Goal: Task Accomplishment & Management: Complete application form

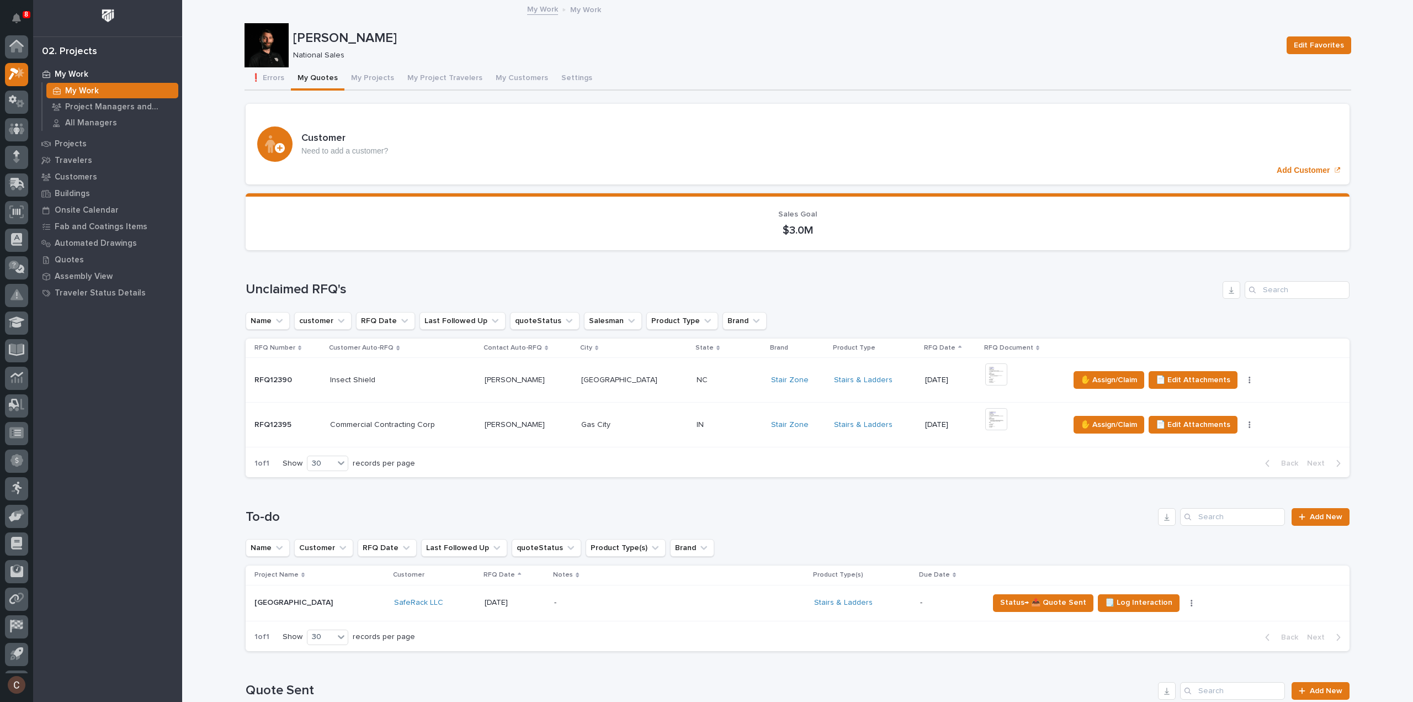
scroll to position [24, 0]
click at [1107, 424] on span "✋ Assign/Claim" at bounding box center [1109, 424] width 56 height 13
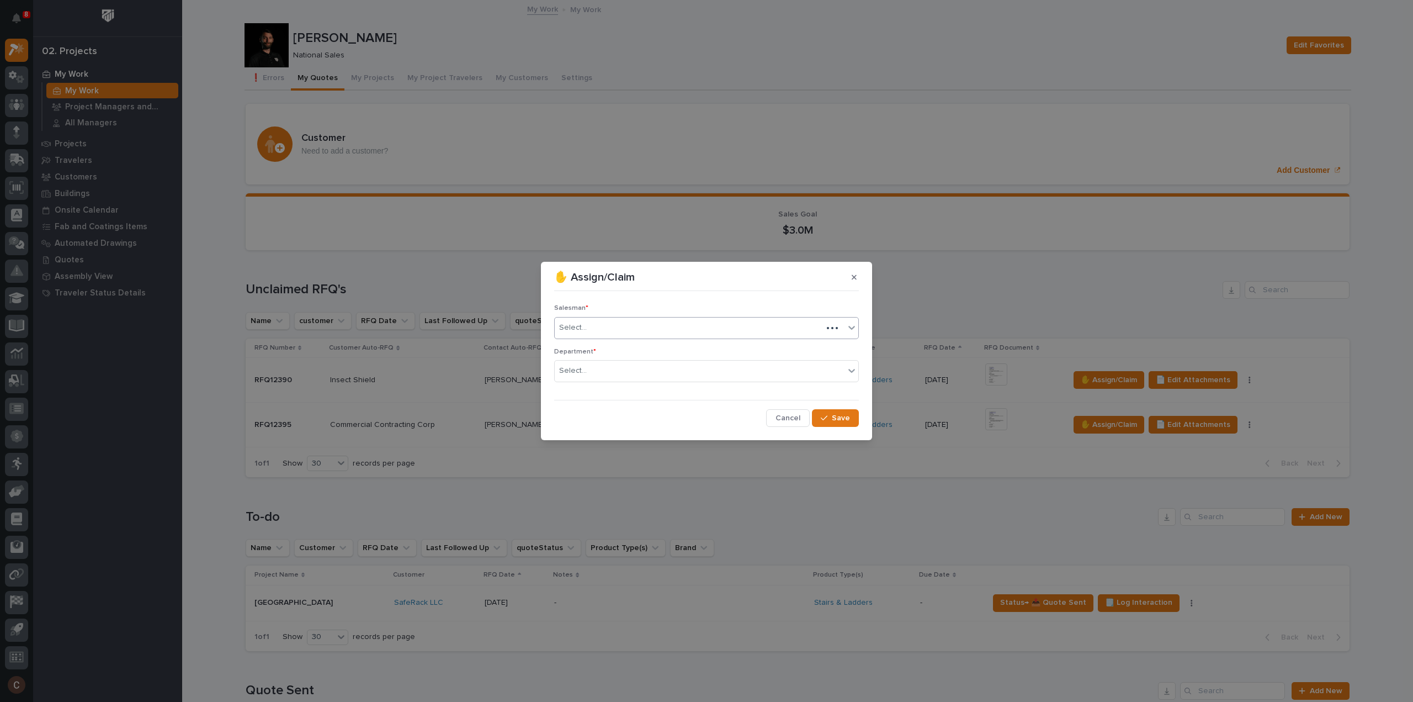
click at [609, 327] on div "Select..." at bounding box center [689, 327] width 268 height 18
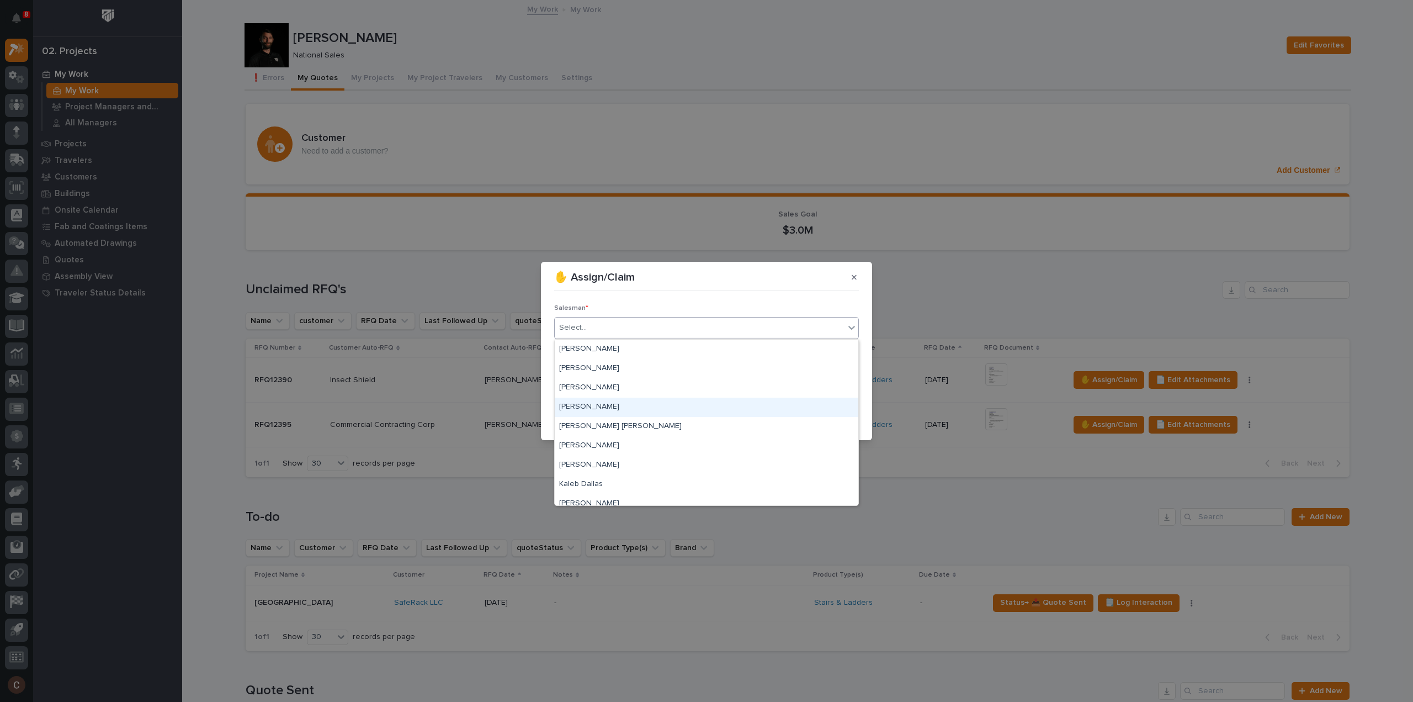
click at [580, 404] on div "[PERSON_NAME]" at bounding box center [707, 406] width 304 height 19
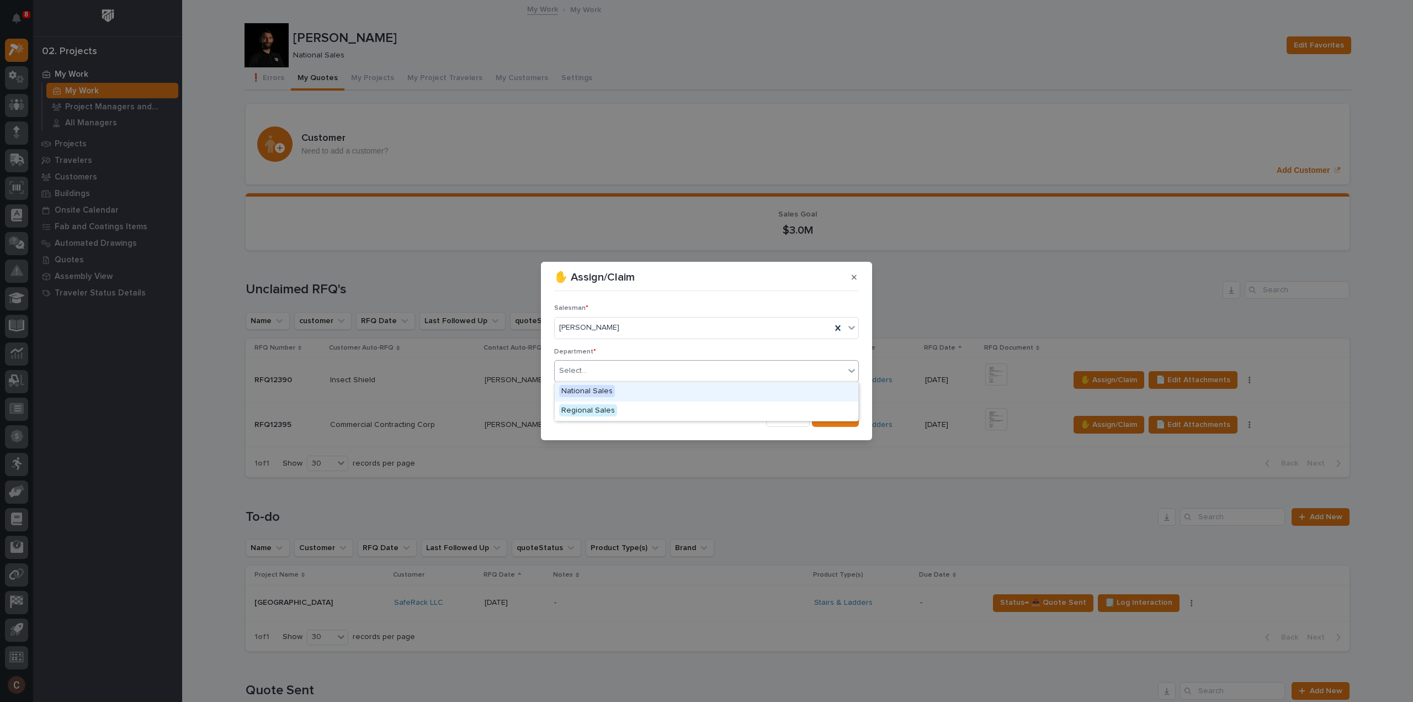
click at [604, 363] on div "Select..." at bounding box center [700, 371] width 290 height 18
click at [591, 390] on span "National Sales" at bounding box center [587, 391] width 56 height 12
click at [843, 420] on span "Save" at bounding box center [841, 418] width 18 height 10
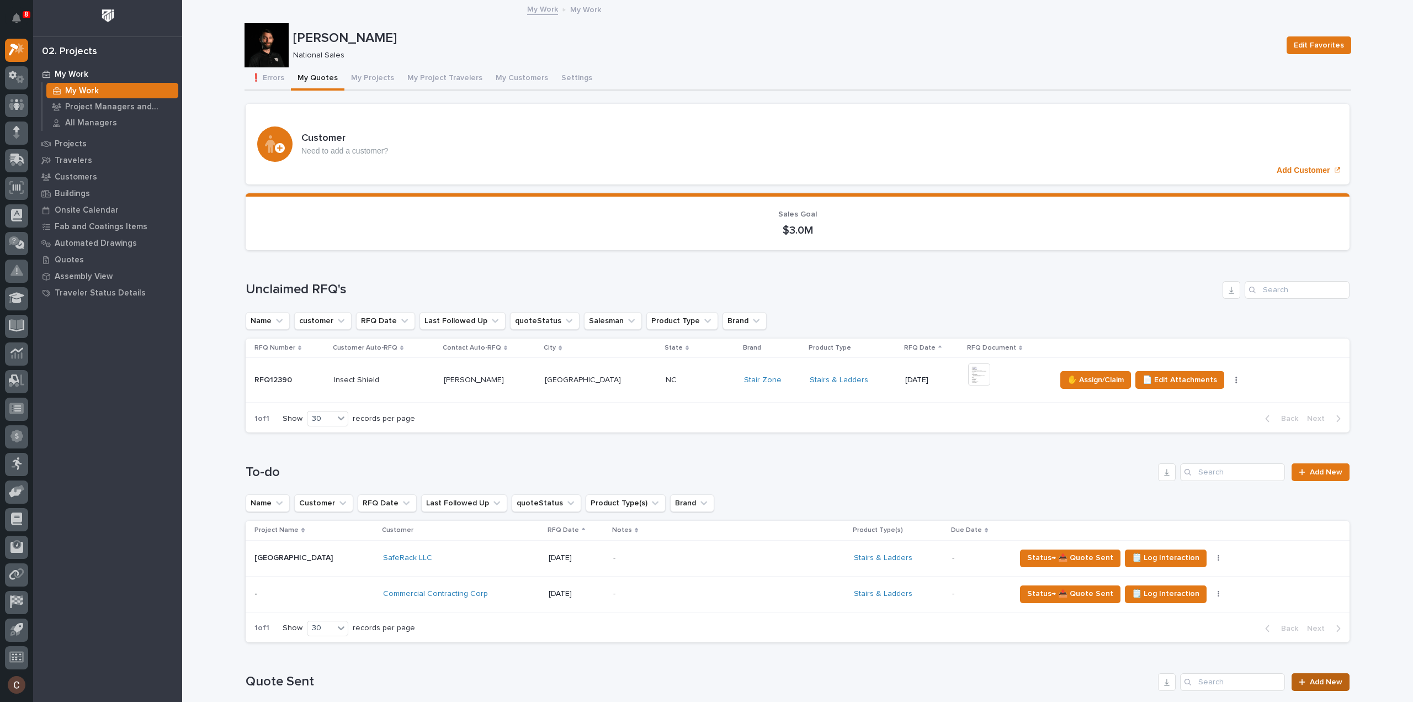
click at [1332, 673] on link "Add New" at bounding box center [1321, 682] width 58 height 18
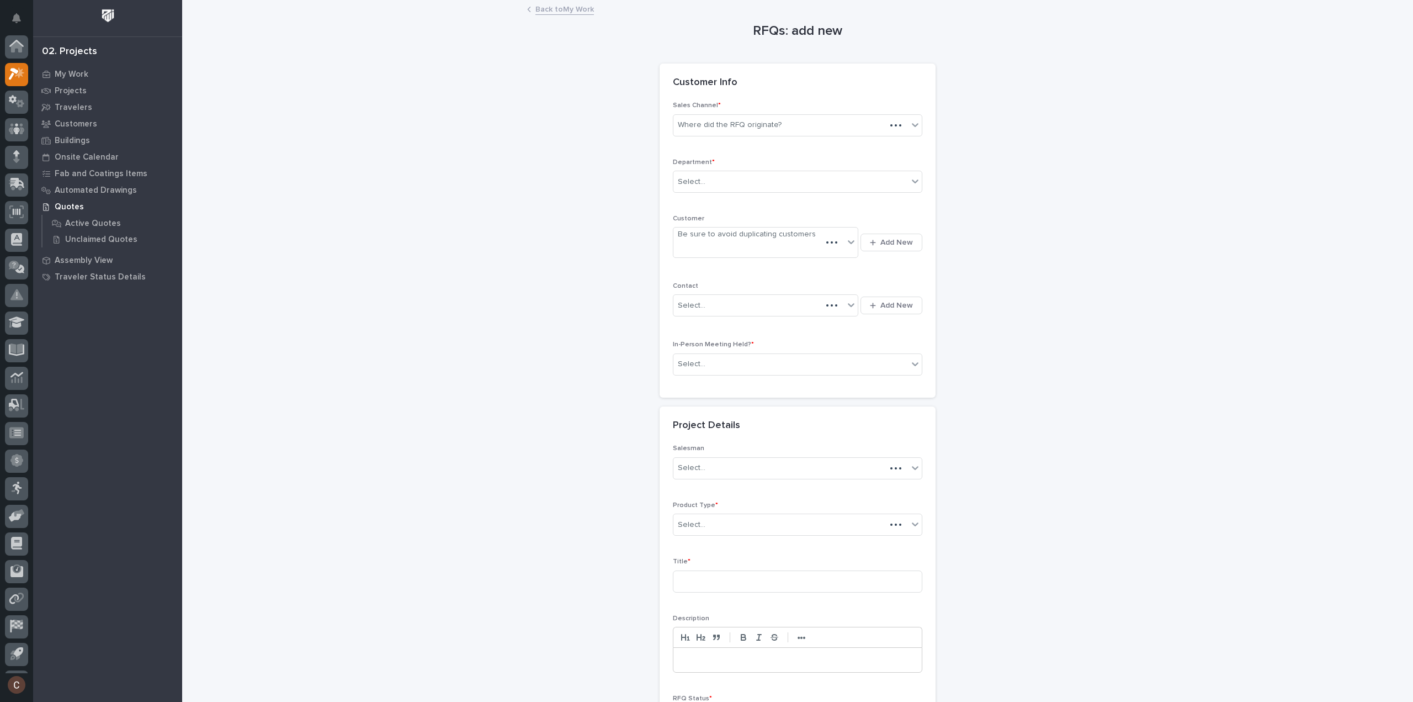
scroll to position [24, 0]
click at [737, 125] on div "Where did the RFQ originate?" at bounding box center [730, 125] width 104 height 12
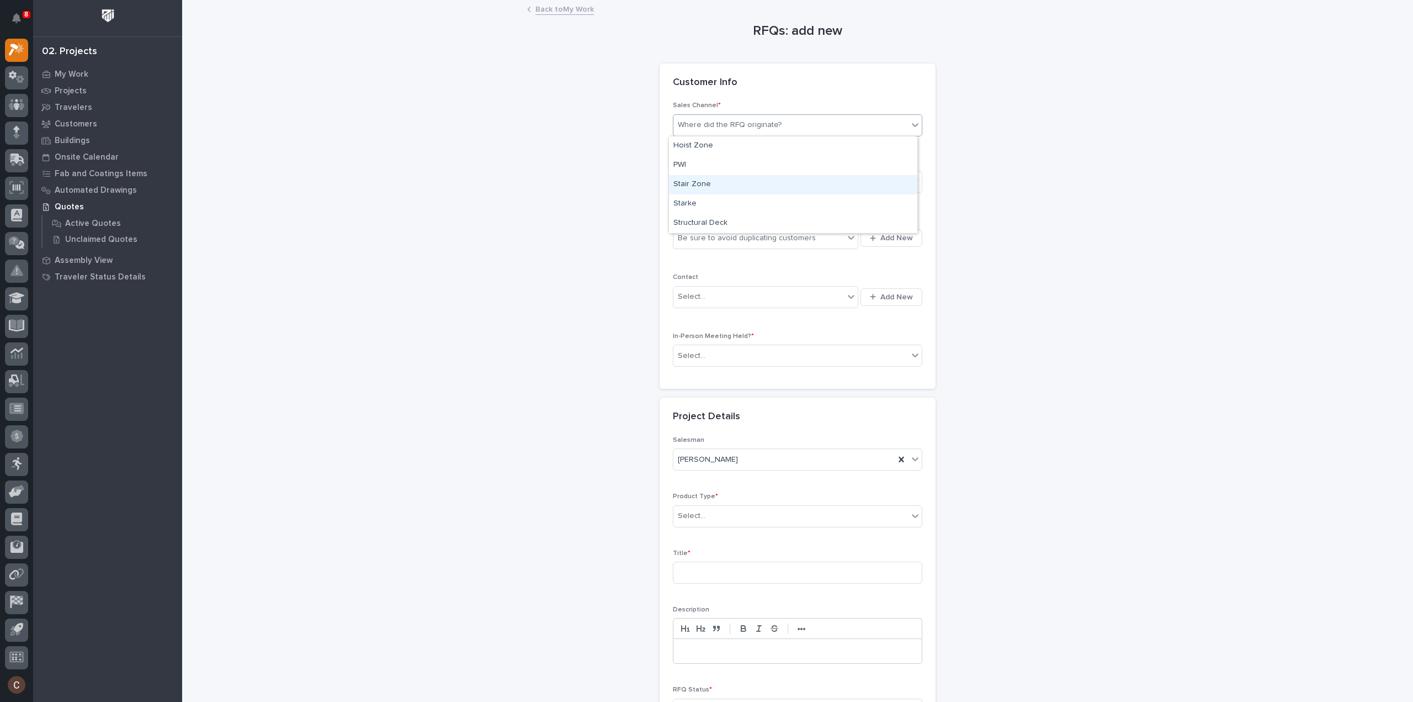
click at [729, 181] on div "Stair Zone" at bounding box center [793, 184] width 248 height 19
click at [727, 184] on div "Select..." at bounding box center [790, 182] width 235 height 18
click at [721, 200] on span "National Sales" at bounding box center [701, 201] width 56 height 12
click at [722, 235] on div "Be sure to avoid duplicating customers" at bounding box center [747, 238] width 138 height 12
type input "*******"
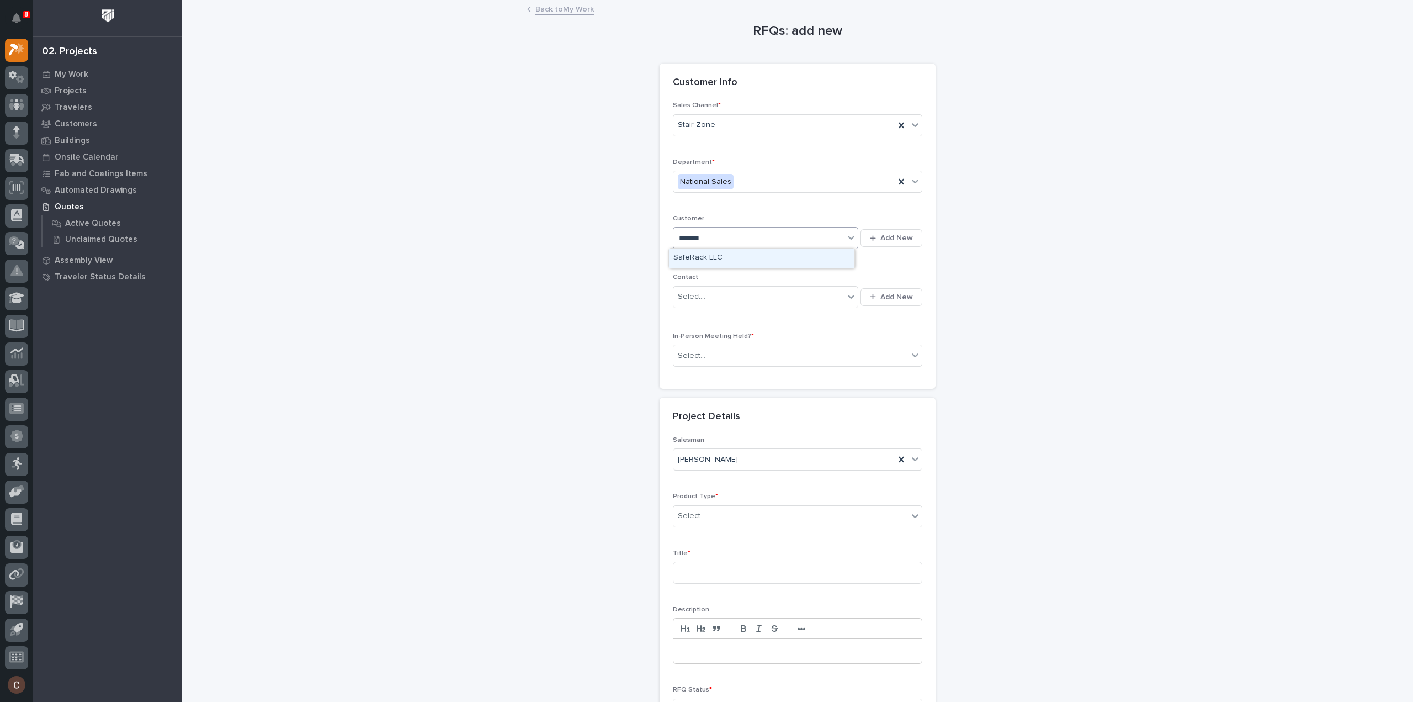
click at [715, 256] on div "SafeRack LLC" at bounding box center [761, 257] width 185 height 19
click at [704, 295] on div "Select..." at bounding box center [758, 297] width 171 height 18
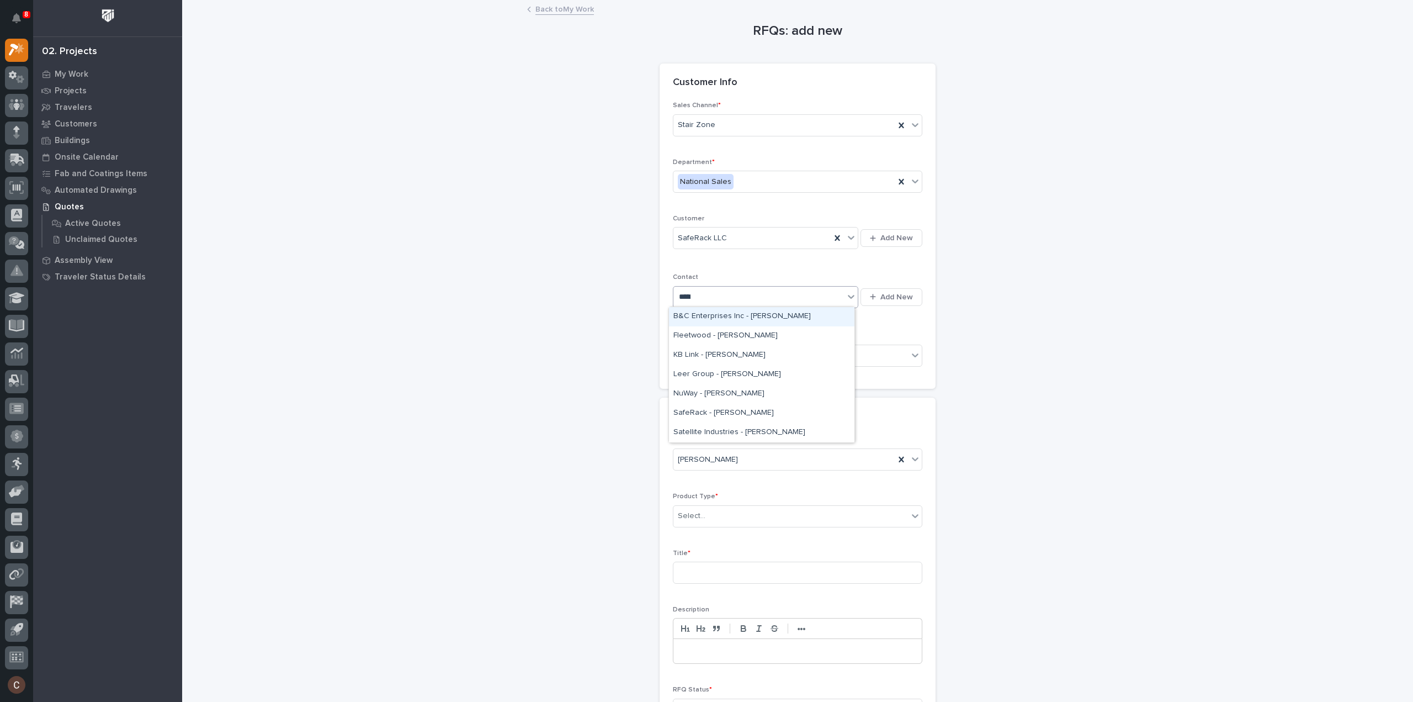
type input "******"
click at [756, 310] on div "SafeRack - [PERSON_NAME]" at bounding box center [761, 316] width 185 height 19
click at [741, 353] on div "Select..." at bounding box center [790, 356] width 235 height 18
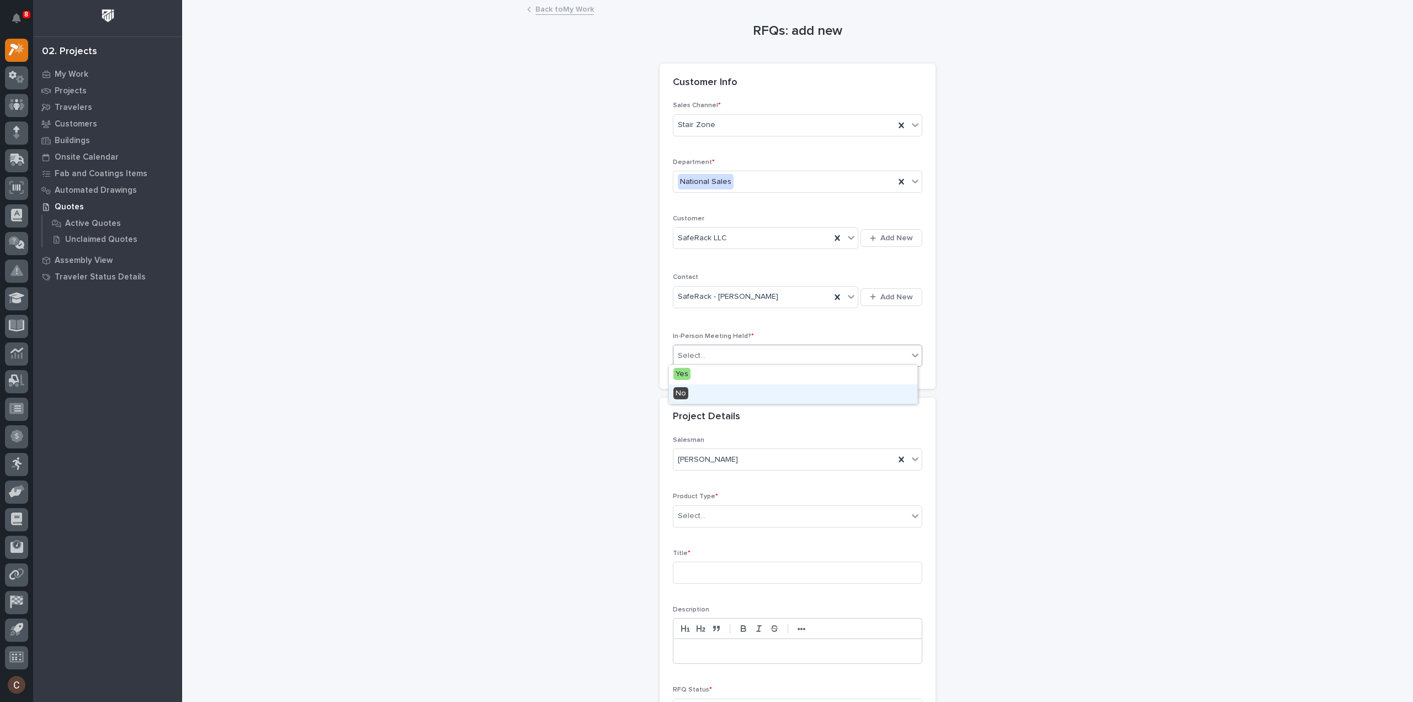
click at [710, 389] on div "No" at bounding box center [793, 393] width 248 height 19
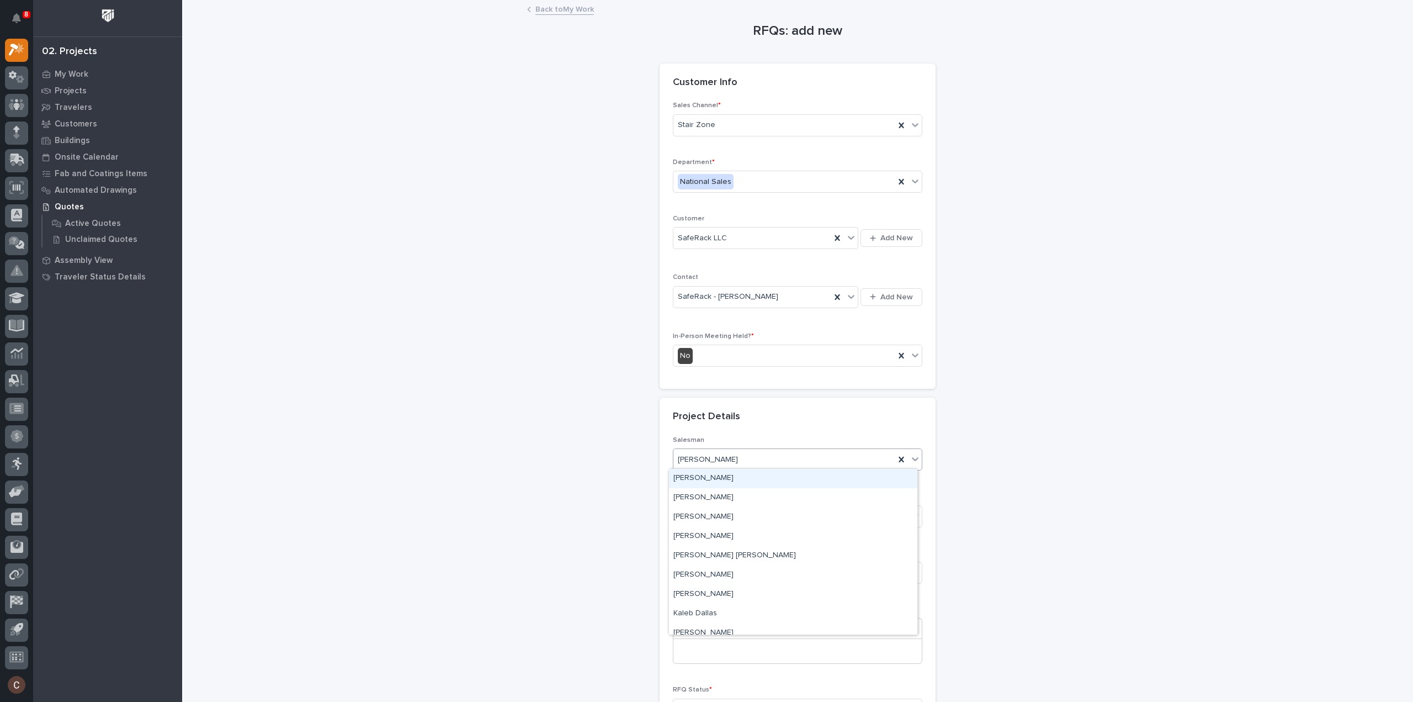
click at [525, 503] on div "RFQs: add new Loading... Saving… Loading... Saving… Loading... Saving… Customer…" at bounding box center [798, 385] width 1107 height 768
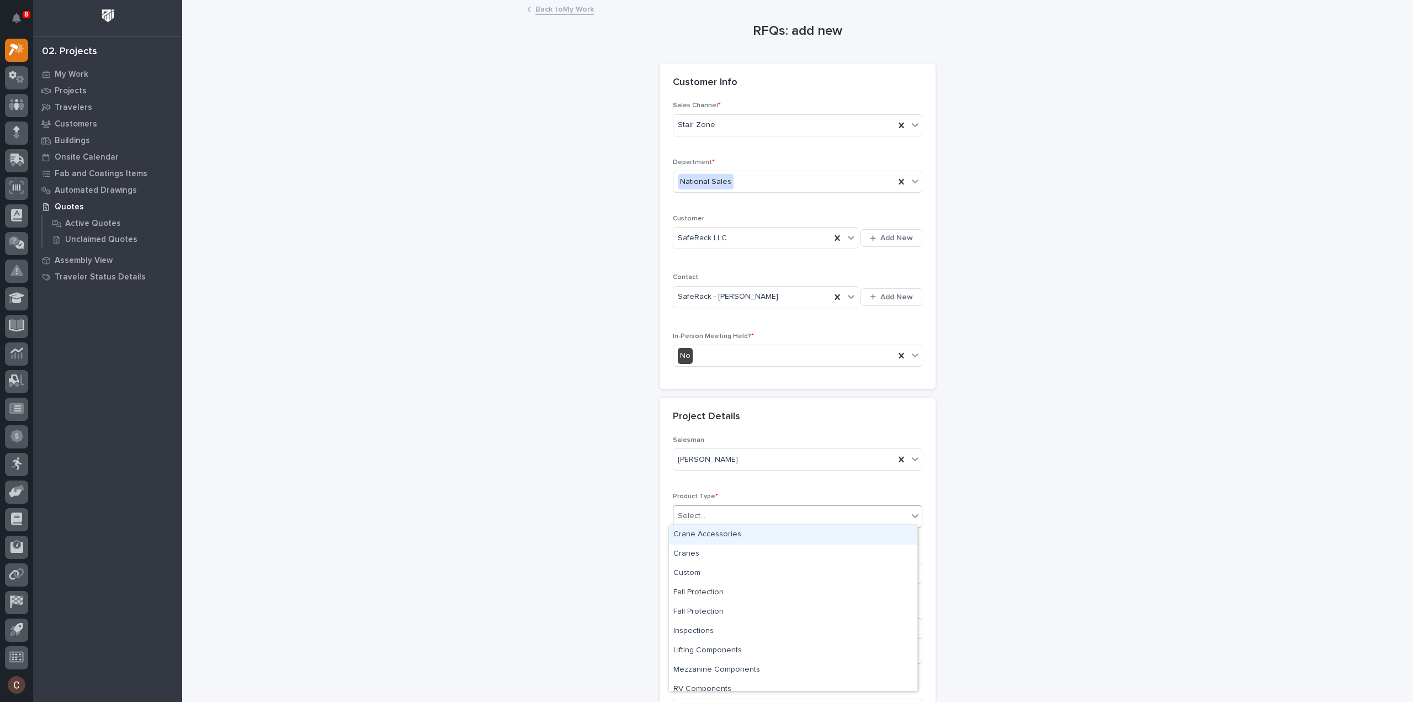
click at [713, 513] on div "Select..." at bounding box center [790, 516] width 235 height 18
type input "***"
click at [714, 533] on div "Stairs & Ladders" at bounding box center [793, 534] width 248 height 19
click at [711, 566] on input at bounding box center [797, 572] width 249 height 22
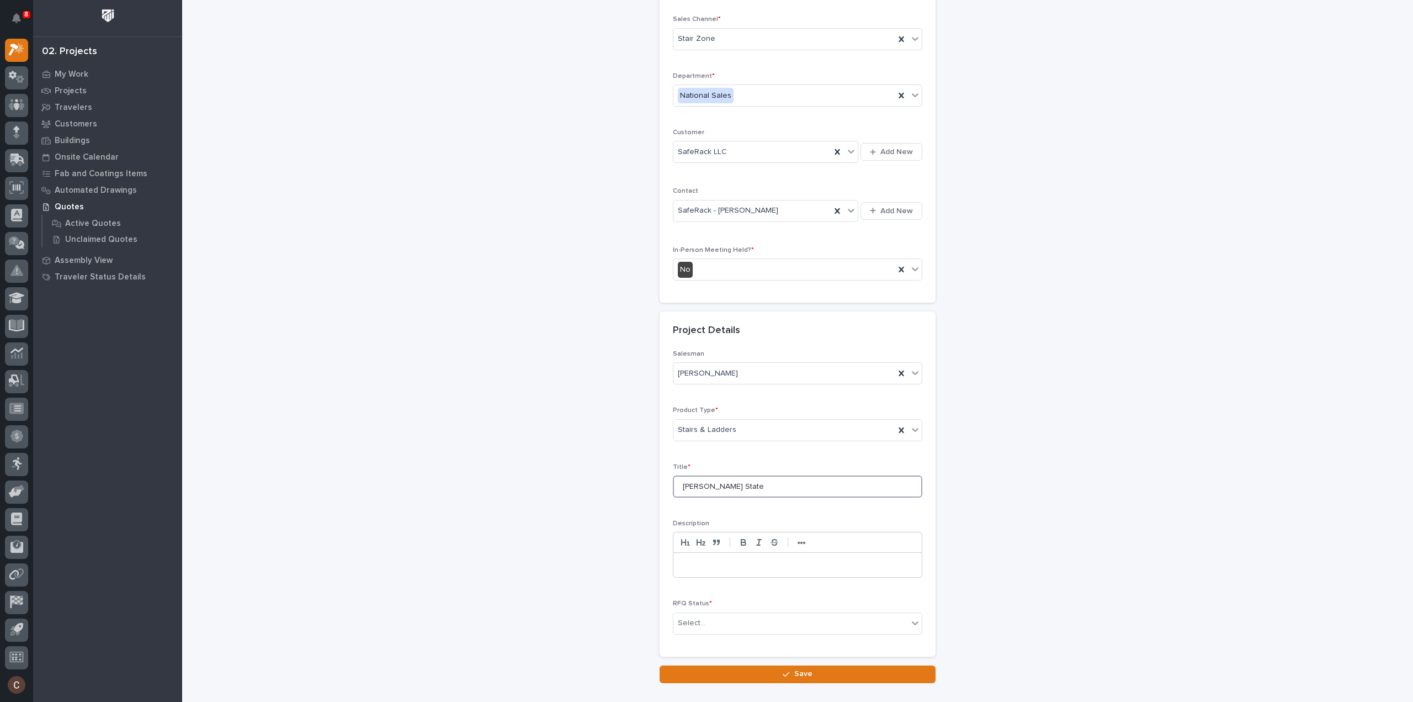
scroll to position [150, 0]
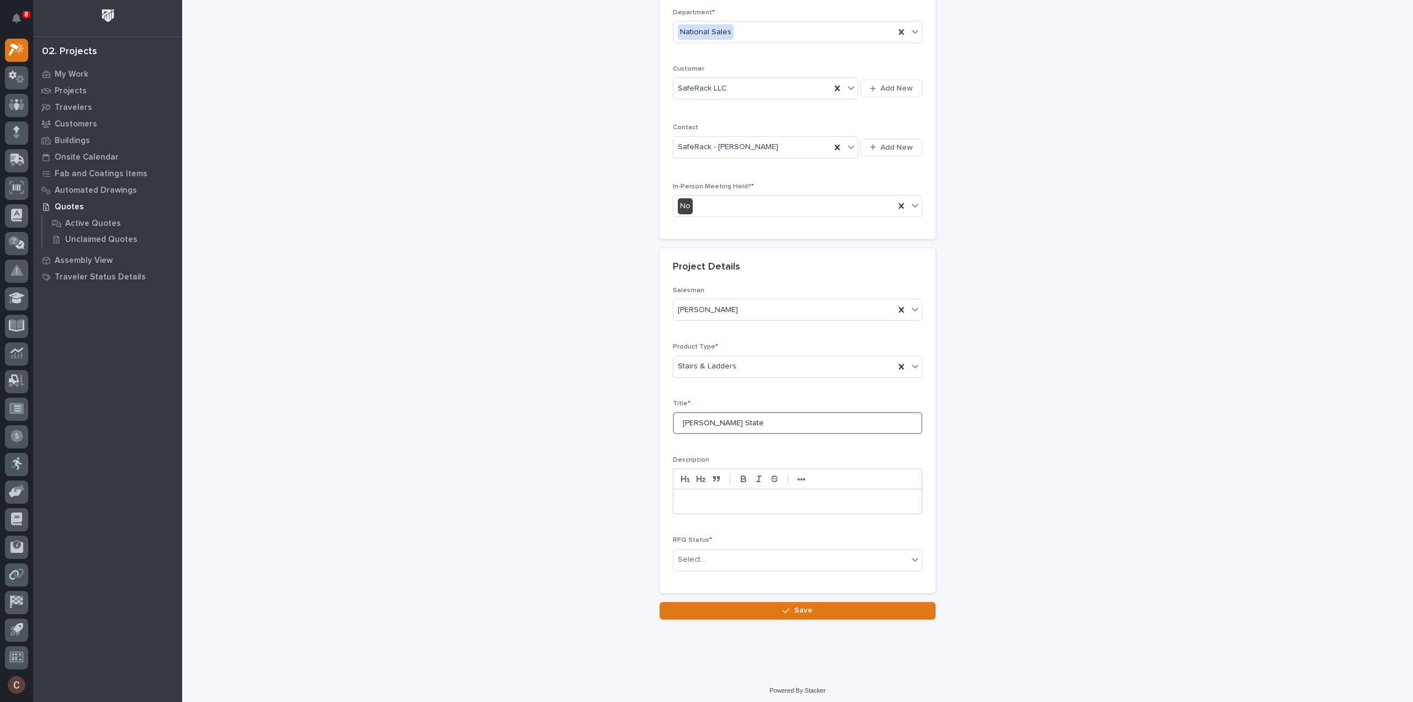
click at [687, 419] on input "[PERSON_NAME] State" at bounding box center [797, 423] width 249 height 22
type input "Silver State"
click at [714, 552] on div "Select..." at bounding box center [790, 559] width 235 height 18
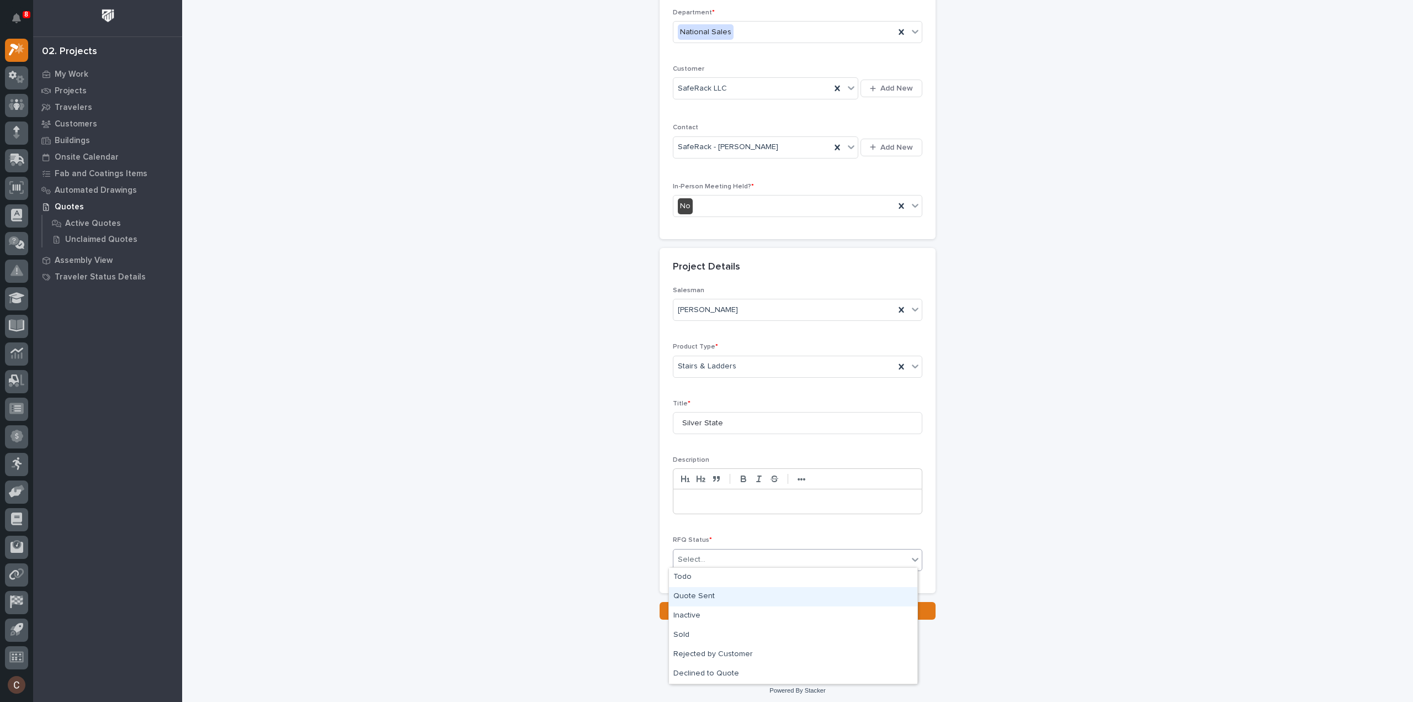
click at [715, 593] on div "Quote Sent" at bounding box center [793, 596] width 248 height 19
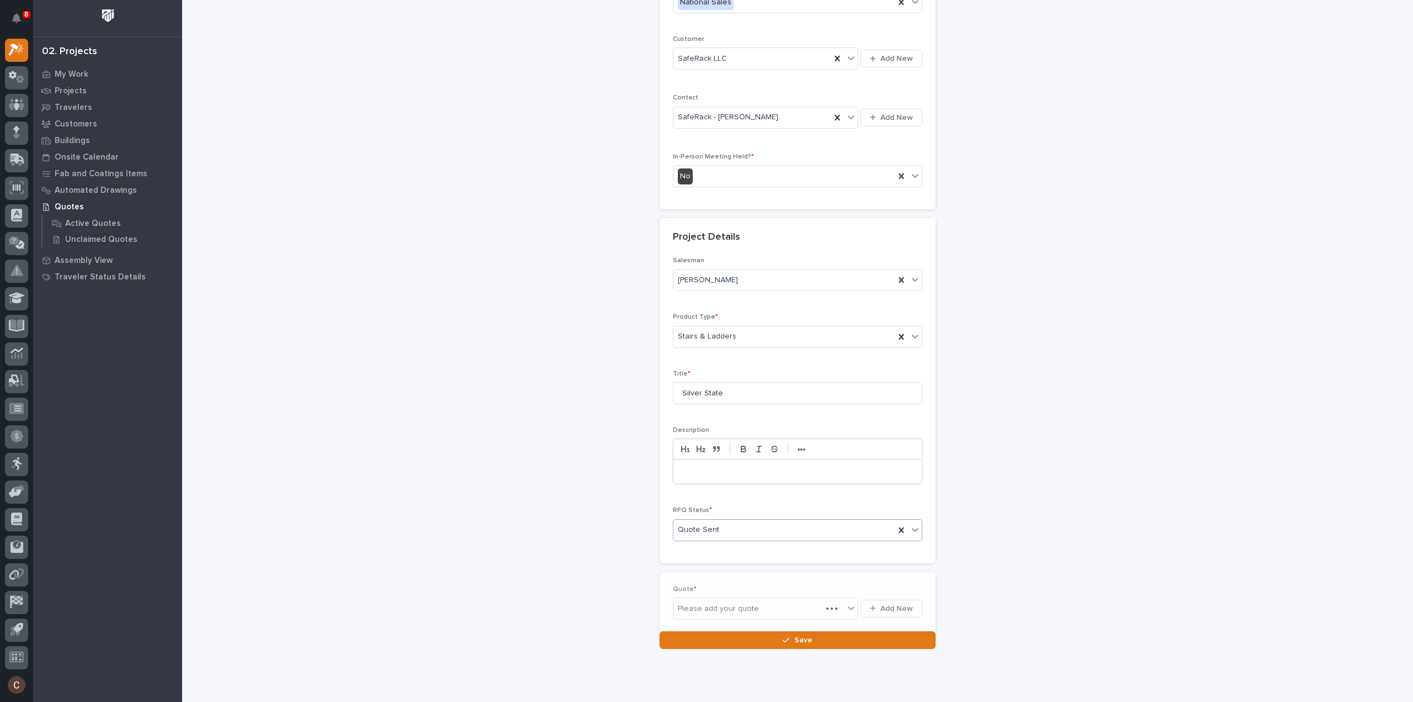
scroll to position [190, 0]
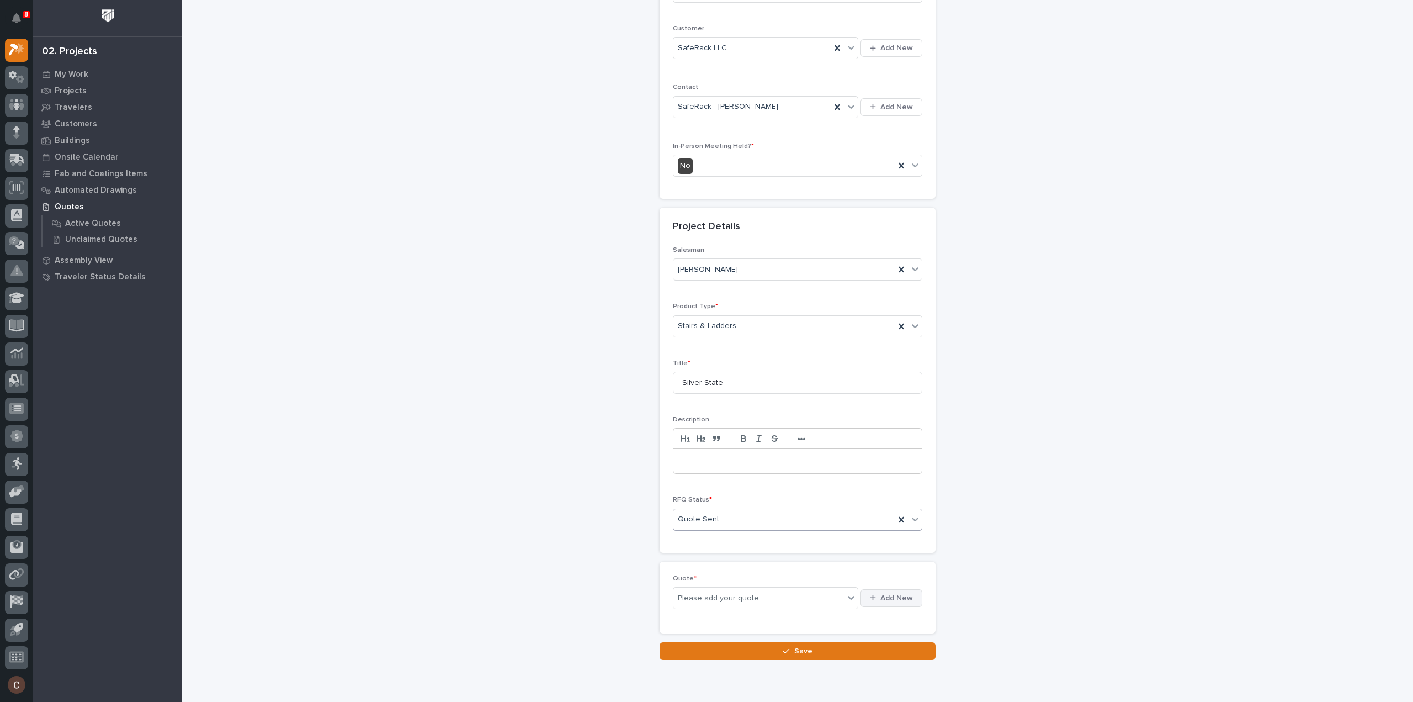
click at [893, 594] on span "Add New" at bounding box center [896, 598] width 33 height 10
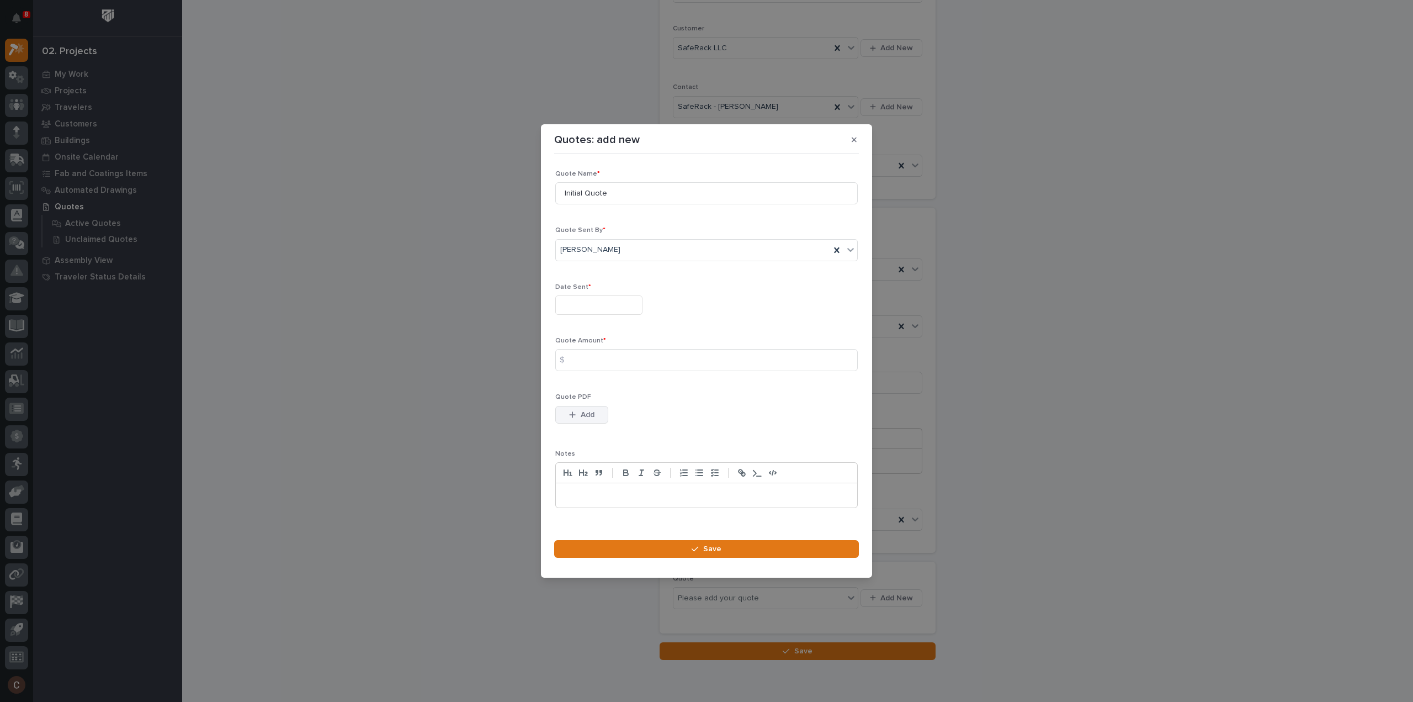
click at [593, 417] on span "Add" at bounding box center [588, 415] width 14 height 10
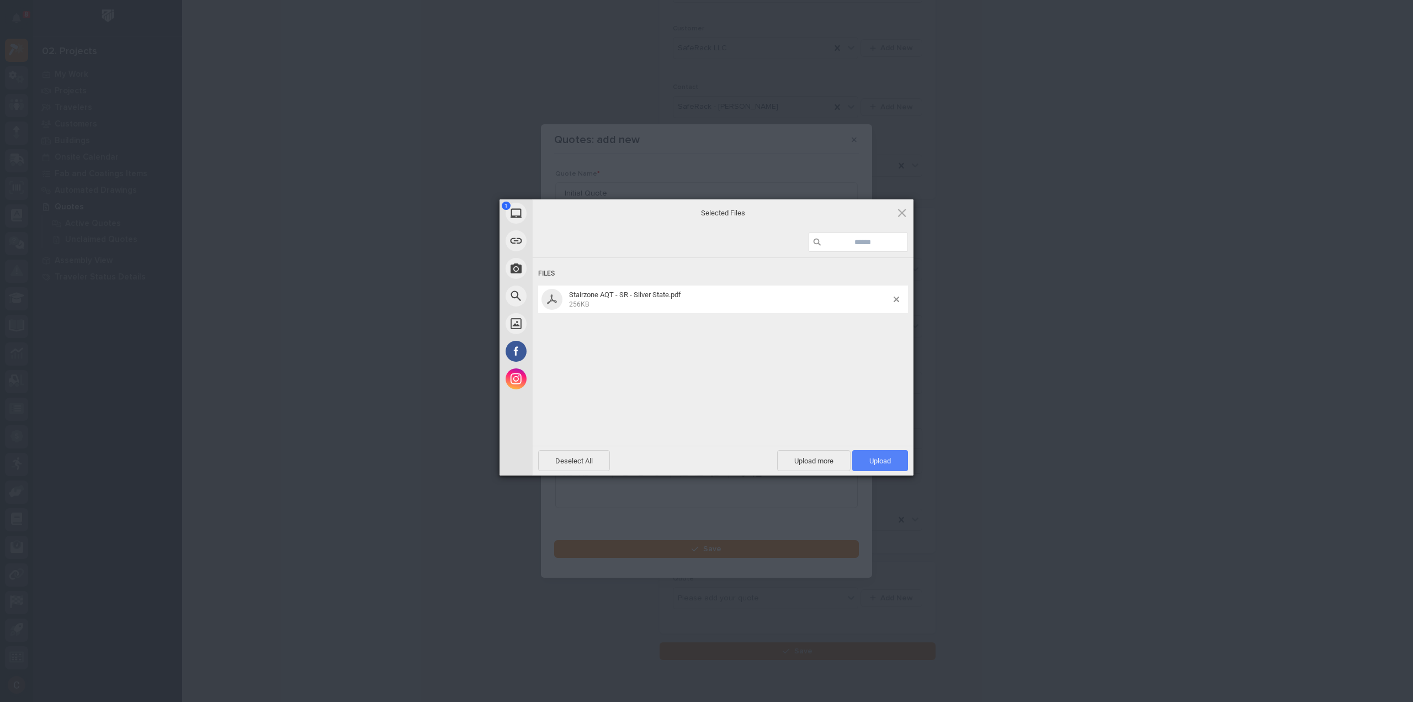
click at [869, 460] on span "Upload 1" at bounding box center [880, 460] width 22 height 8
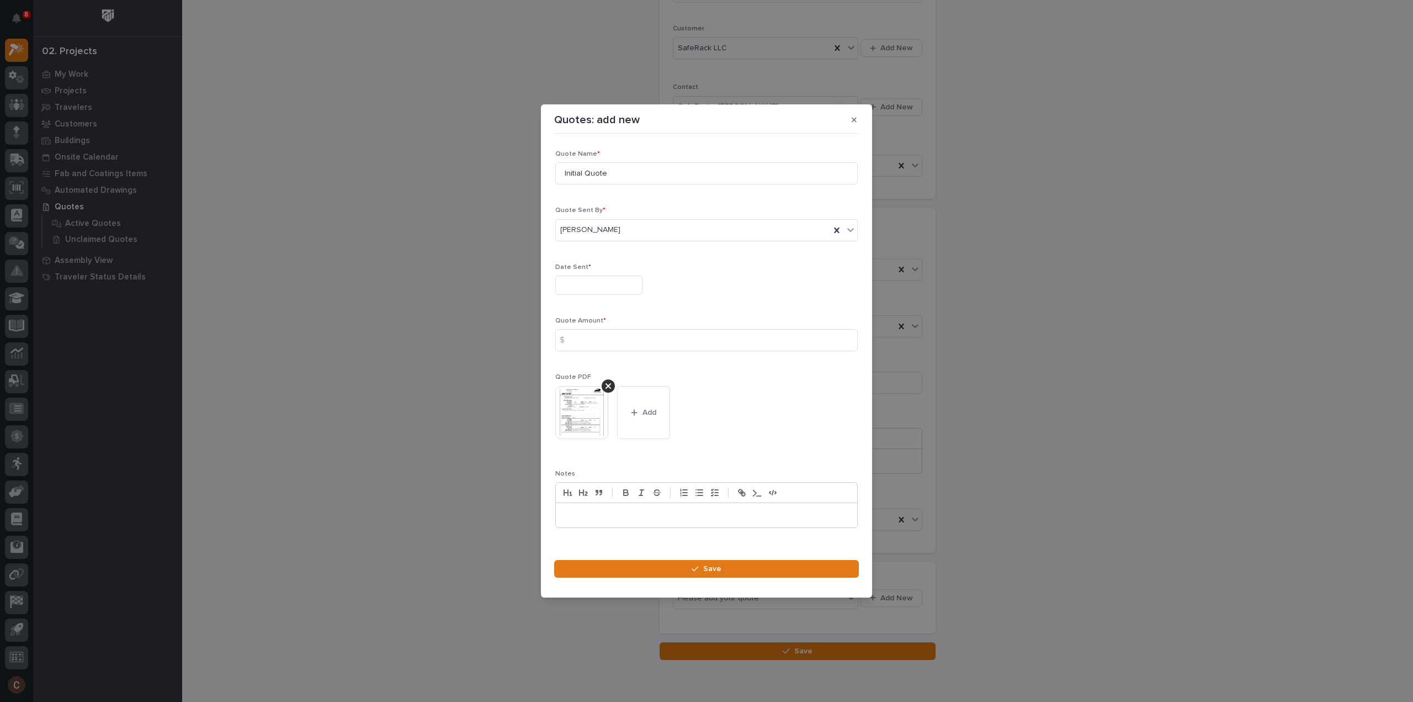
click at [596, 280] on input "text" at bounding box center [598, 284] width 87 height 19
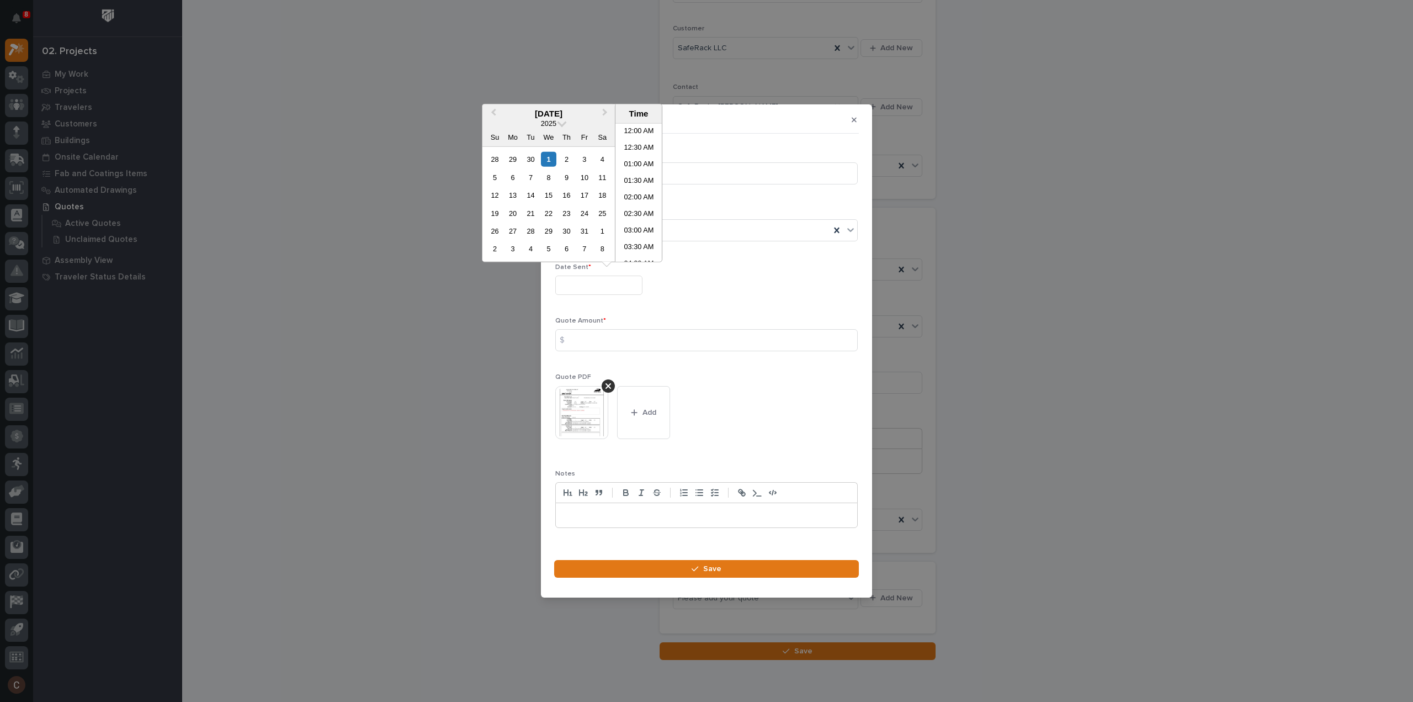
scroll to position [386, 0]
click at [550, 158] on div "1" at bounding box center [548, 159] width 15 height 15
type input "**********"
click at [619, 337] on input at bounding box center [706, 340] width 302 height 22
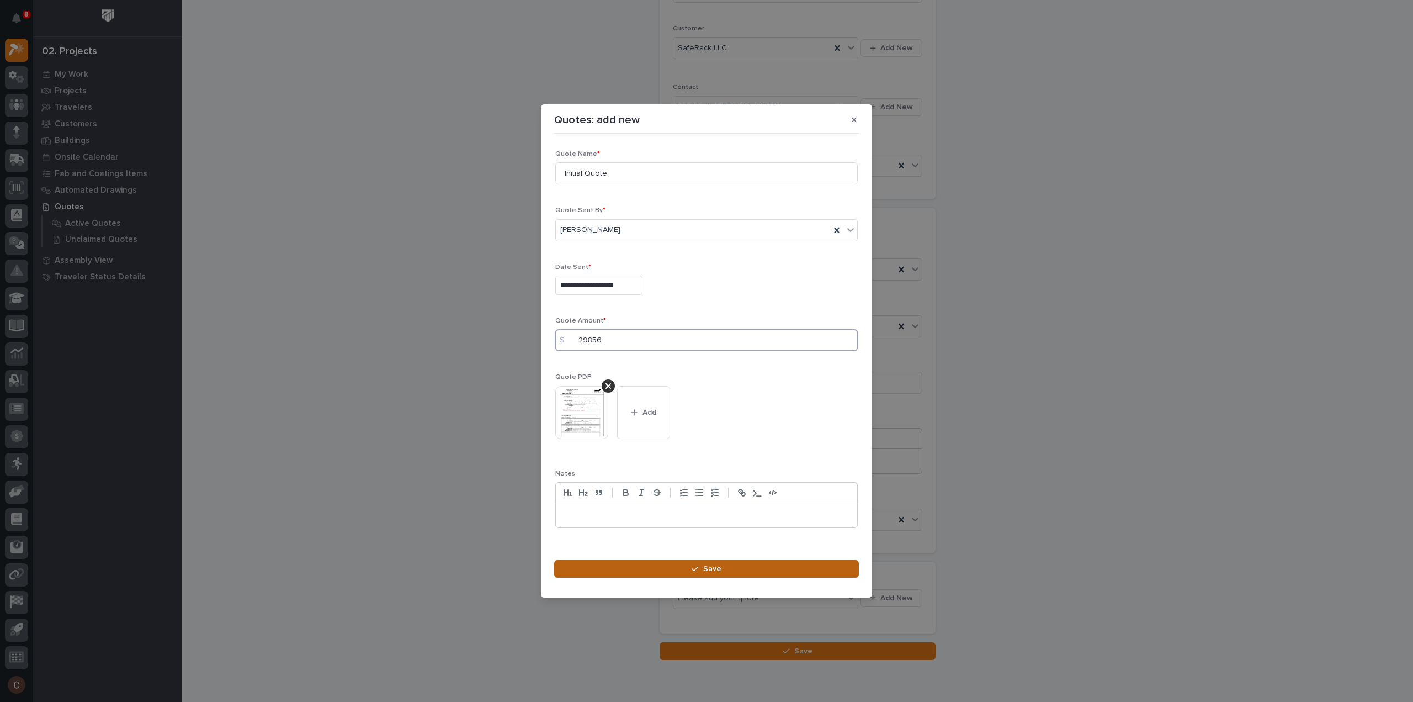
type input "29856"
click at [808, 569] on button "Save" at bounding box center [706, 569] width 305 height 18
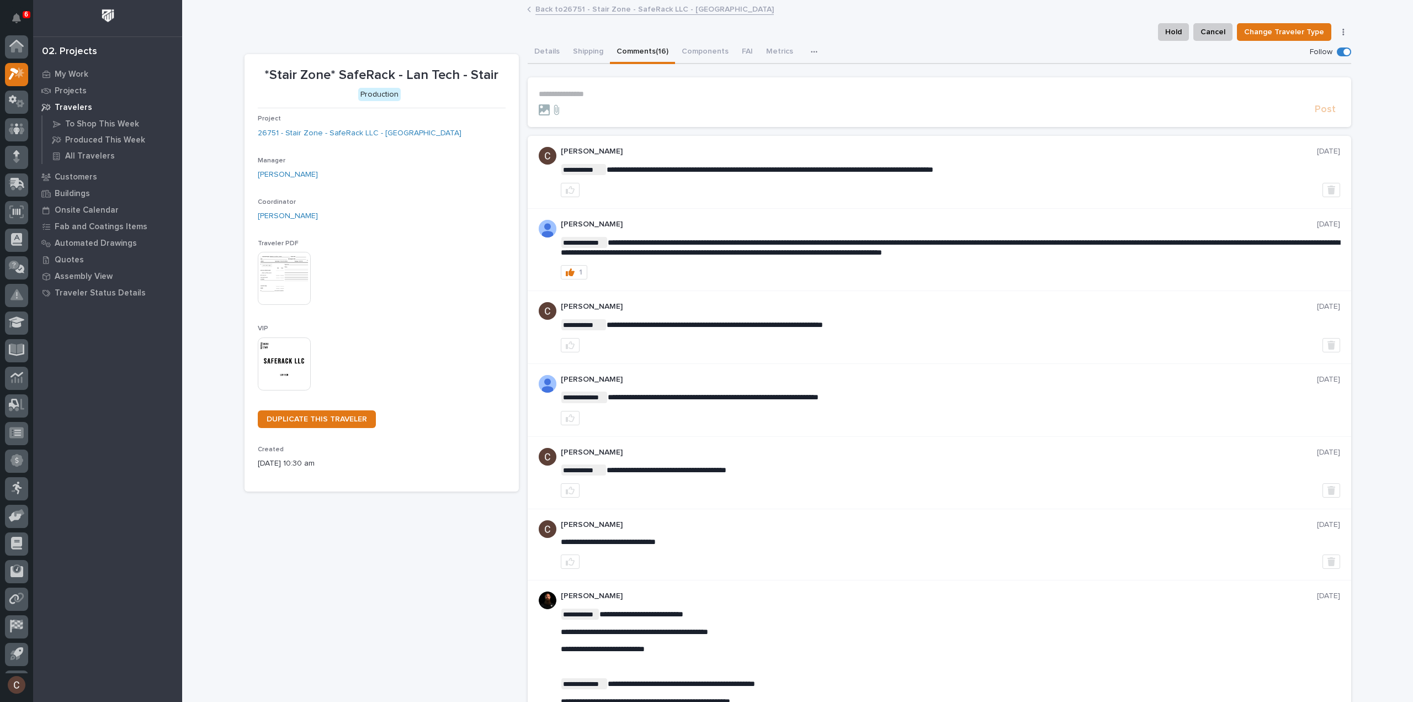
scroll to position [24, 0]
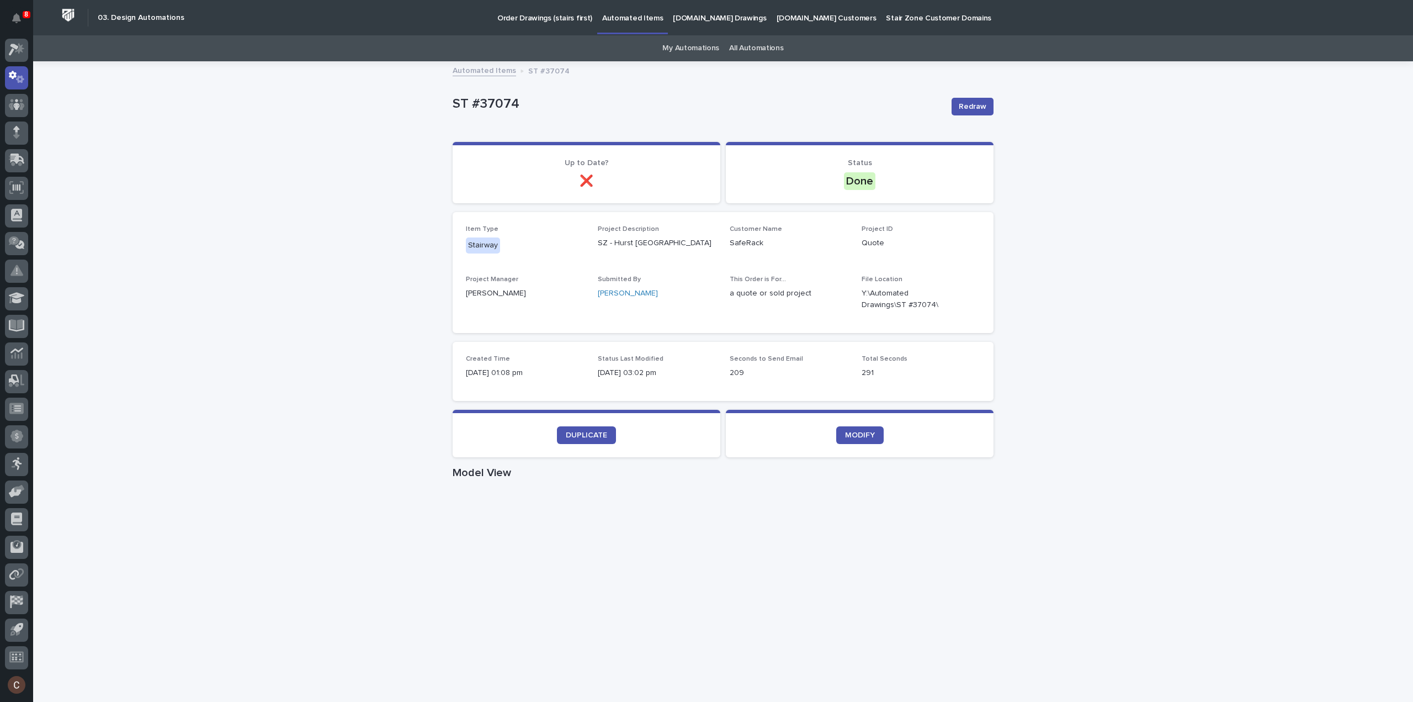
click at [989, 104] on div "Loading... Saving… Loading... Saving… ST #37074 Redraw ST #37074 Redraw Sorry, …" at bounding box center [723, 625] width 552 height 1126
click at [980, 104] on span "Redraw" at bounding box center [973, 106] width 28 height 11
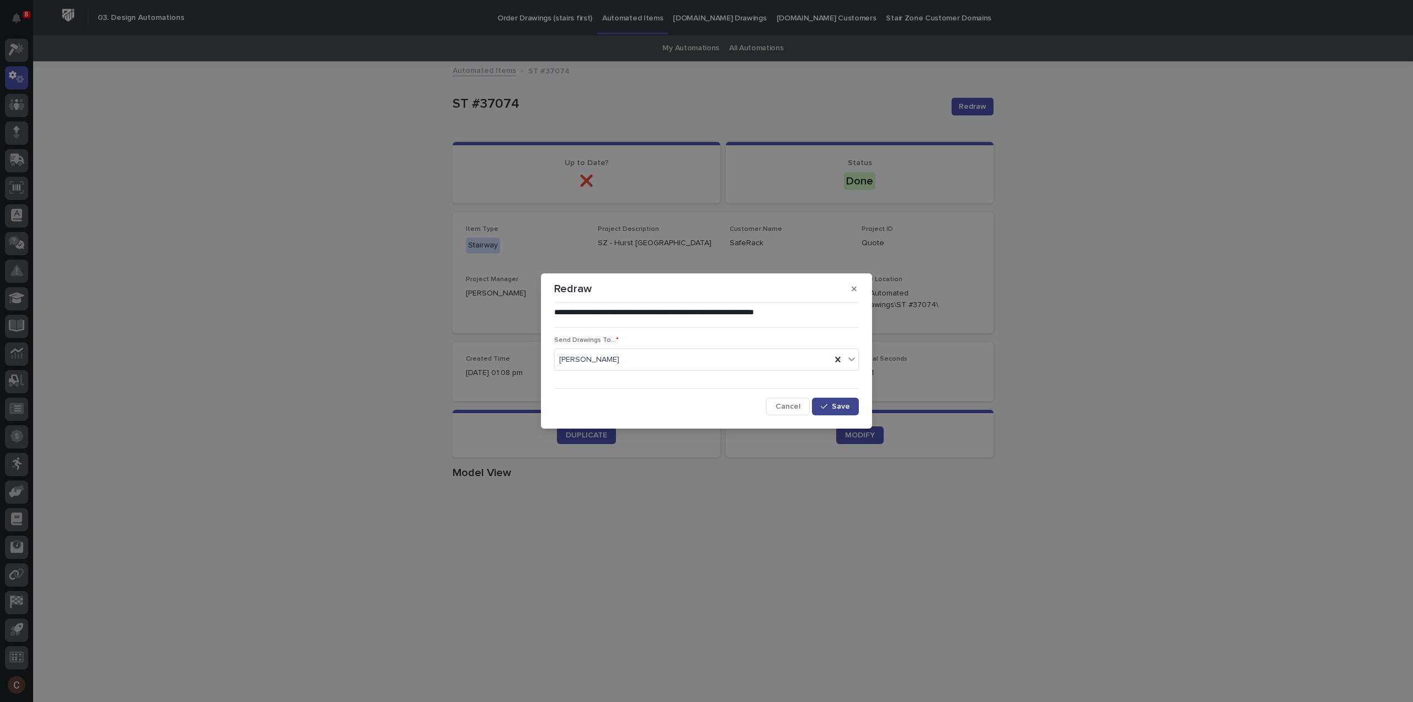
click at [845, 410] on button "Save" at bounding box center [835, 406] width 47 height 18
